Goal: Task Accomplishment & Management: Use online tool/utility

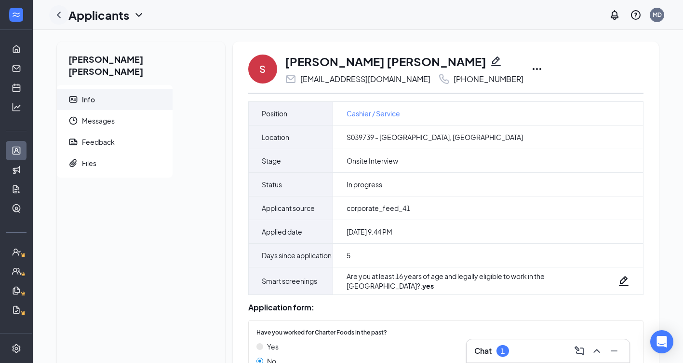
click at [57, 12] on icon "ChevronLeft" at bounding box center [59, 15] width 12 height 12
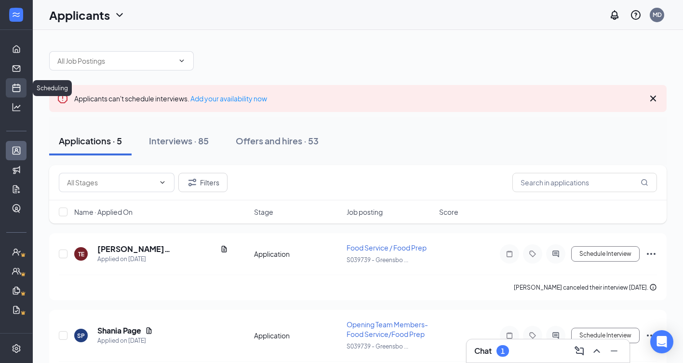
click at [25, 87] on link "Scheduling" at bounding box center [30, 87] width 10 height 19
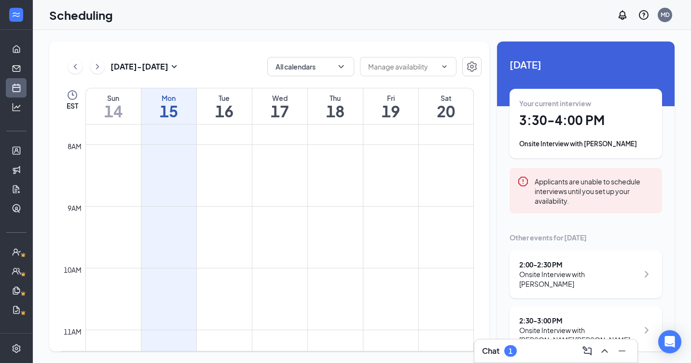
scroll to position [812, 0]
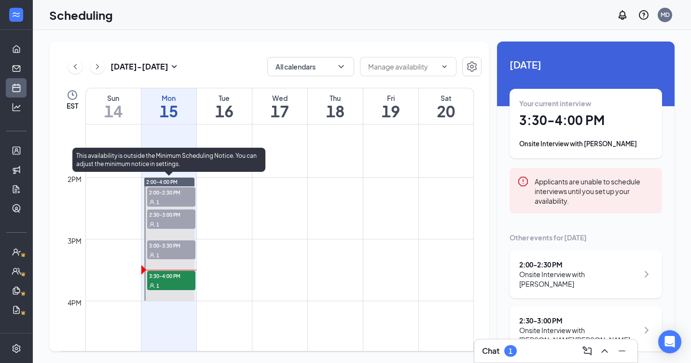
click at [179, 277] on span "3:30-4:00 PM" at bounding box center [171, 276] width 48 height 10
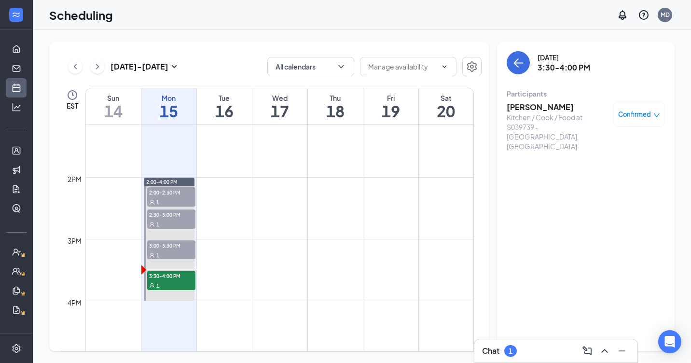
click at [517, 111] on h3 "[PERSON_NAME]" at bounding box center [556, 107] width 101 height 11
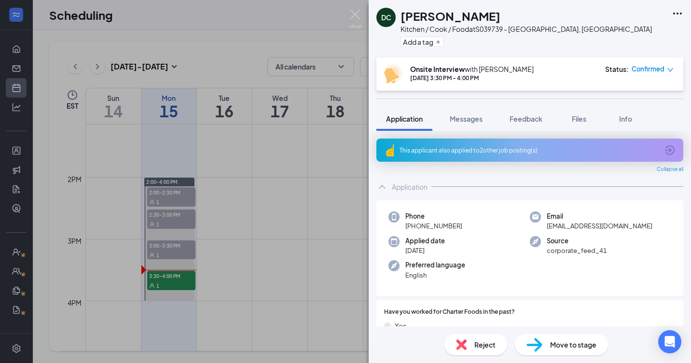
click at [680, 13] on icon "Ellipses" at bounding box center [677, 14] width 12 height 12
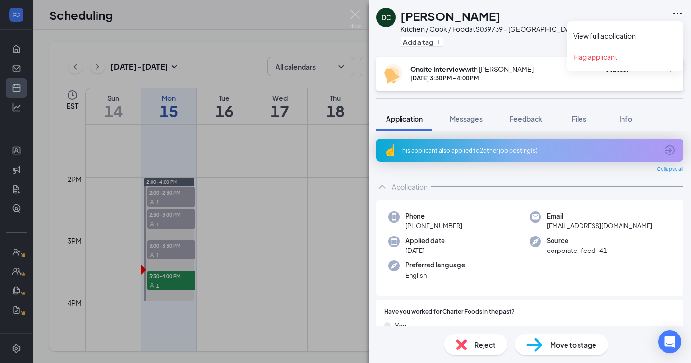
click at [674, 13] on icon "Ellipses" at bounding box center [677, 14] width 9 height 2
click at [638, 36] on link "View full application" at bounding box center [625, 36] width 104 height 10
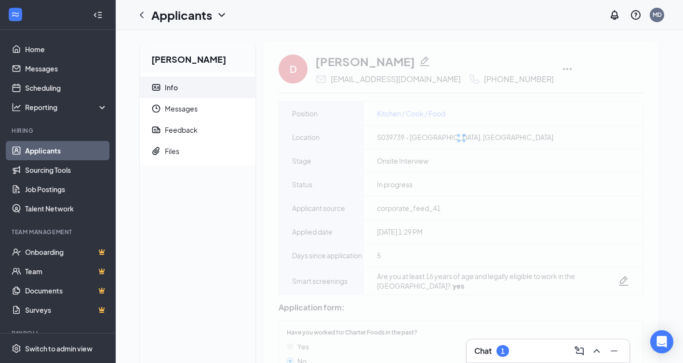
click at [93, 15] on icon "Collapse" at bounding box center [98, 15] width 10 height 10
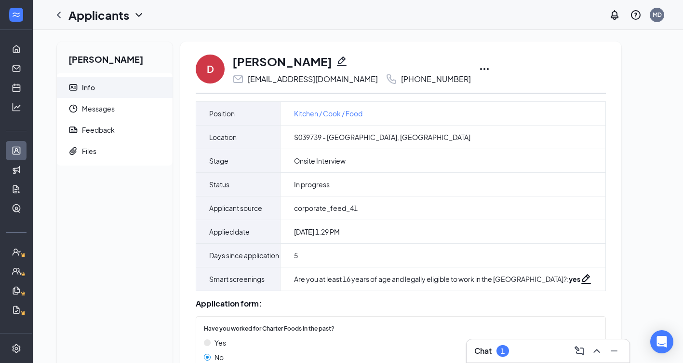
click at [480, 68] on icon "Ellipses" at bounding box center [484, 69] width 9 height 2
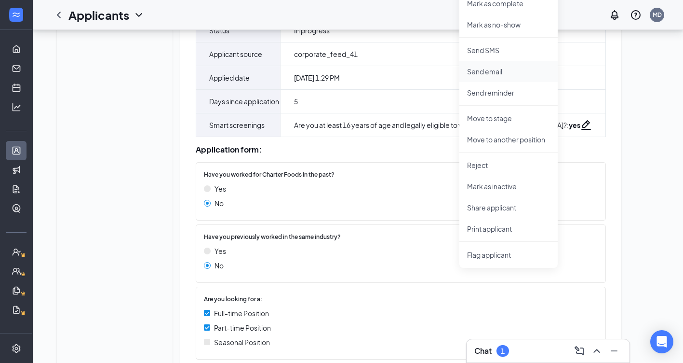
scroll to position [96, 0]
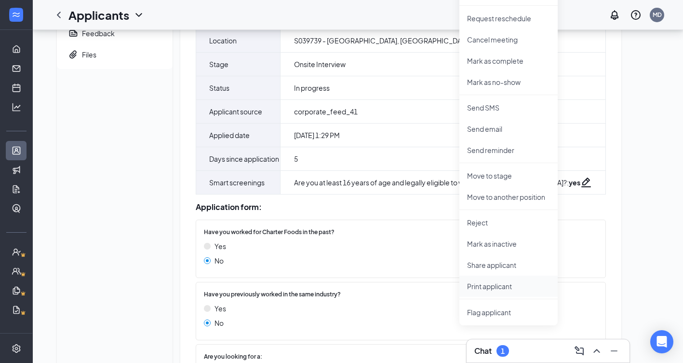
click at [488, 285] on p "Print applicant" at bounding box center [508, 286] width 83 height 10
